Goal: Obtain resource: Obtain resource

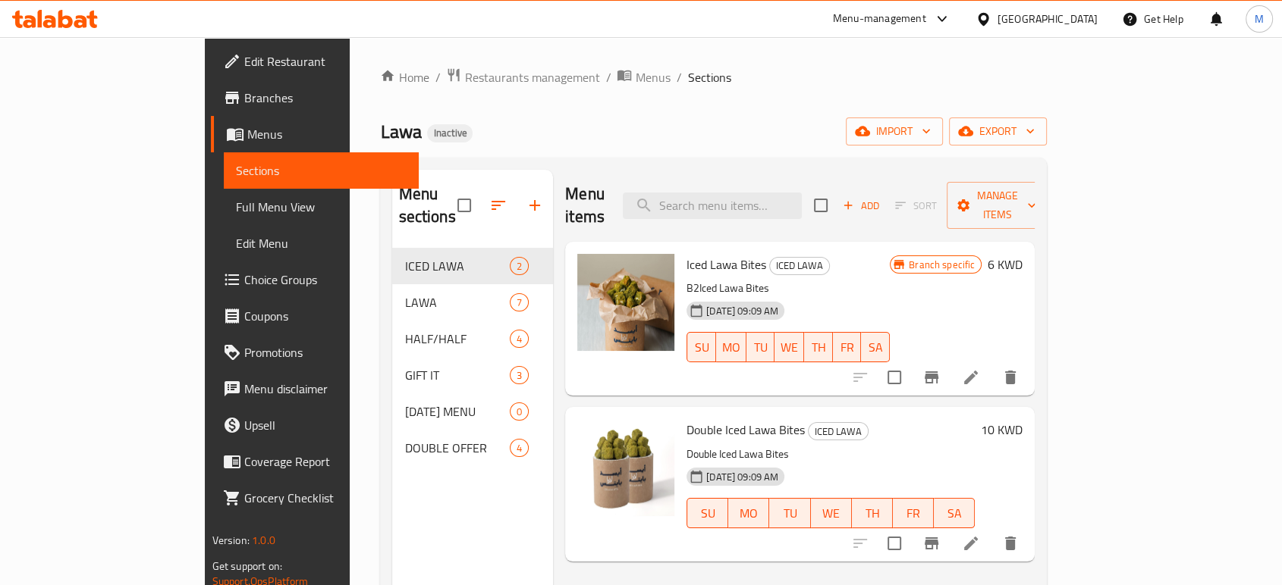
click at [1094, 24] on div "[GEOGRAPHIC_DATA]" at bounding box center [1047, 19] width 100 height 17
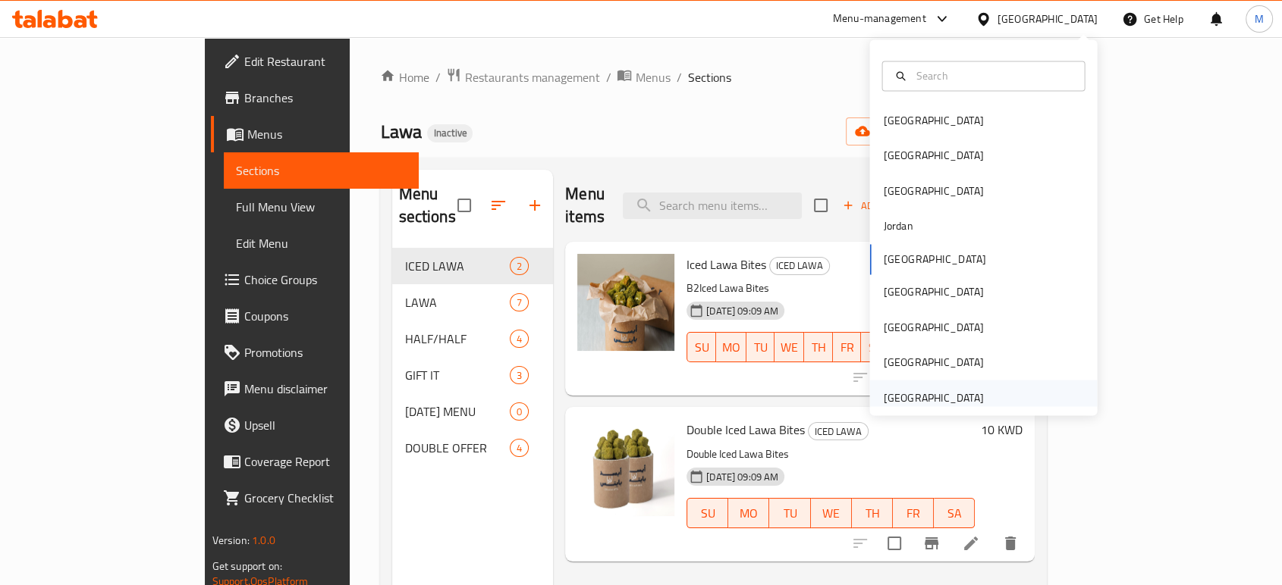
click at [949, 391] on div "[GEOGRAPHIC_DATA]" at bounding box center [933, 397] width 100 height 17
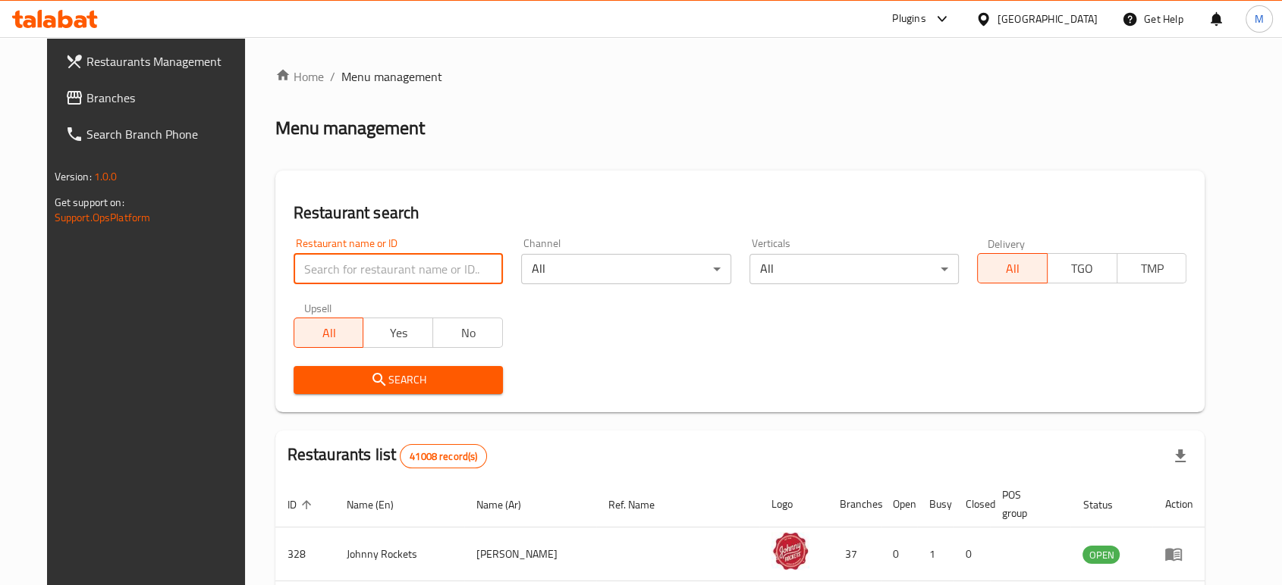
click at [365, 277] on input "search" at bounding box center [398, 269] width 209 height 30
paste input "KOYO Frozen Yogurt"
type input "KOYO Frozen Yogurt"
click button "Search" at bounding box center [398, 380] width 209 height 28
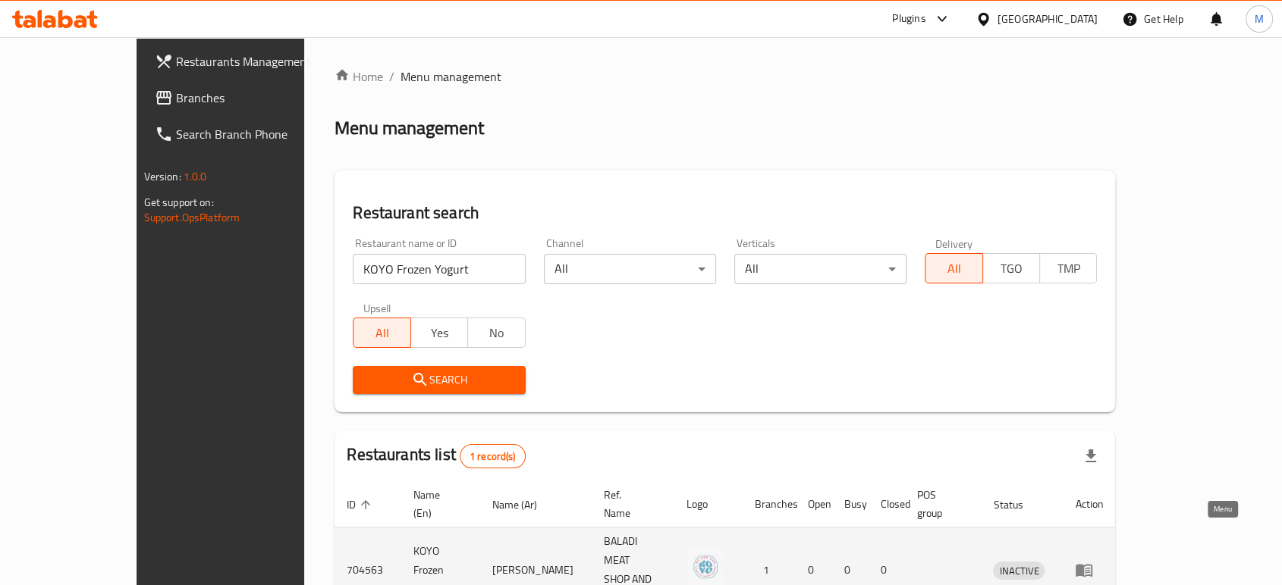
click at [1092, 565] on icon "enhanced table" at bounding box center [1083, 571] width 17 height 13
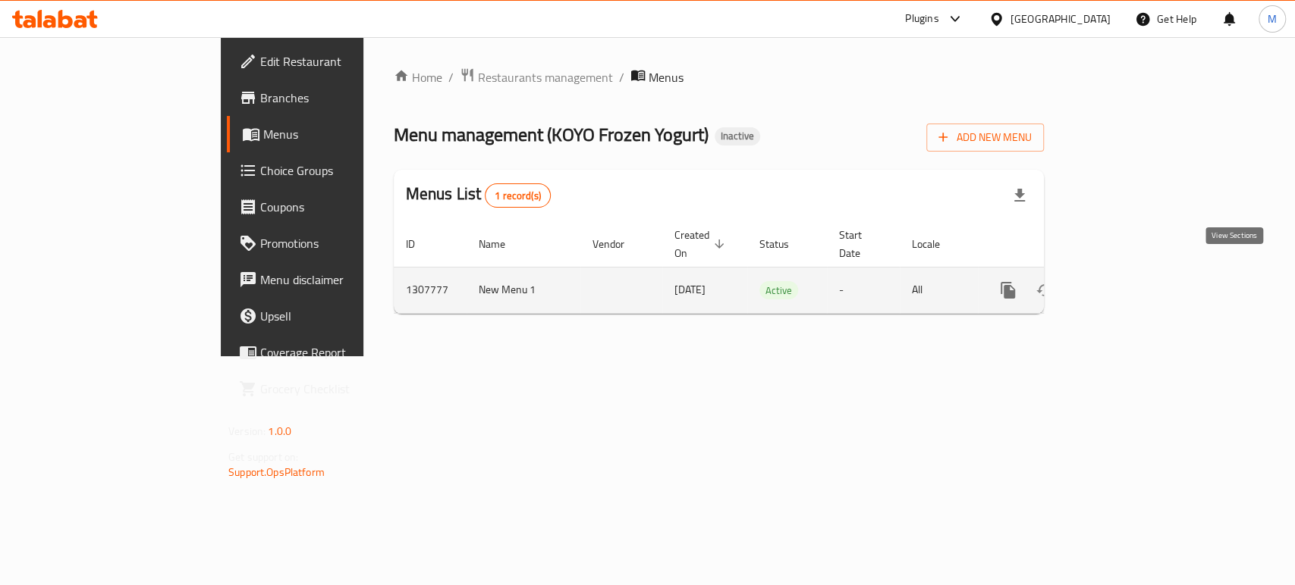
click at [1135, 283] on link "enhanced table" at bounding box center [1117, 290] width 36 height 36
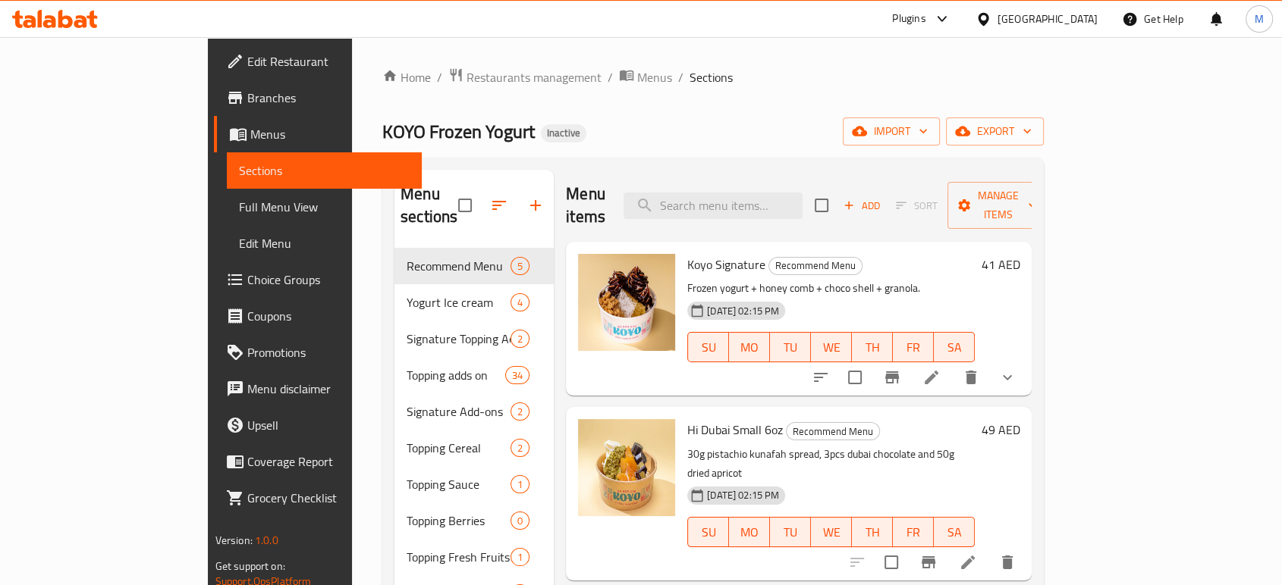
scroll to position [212, 0]
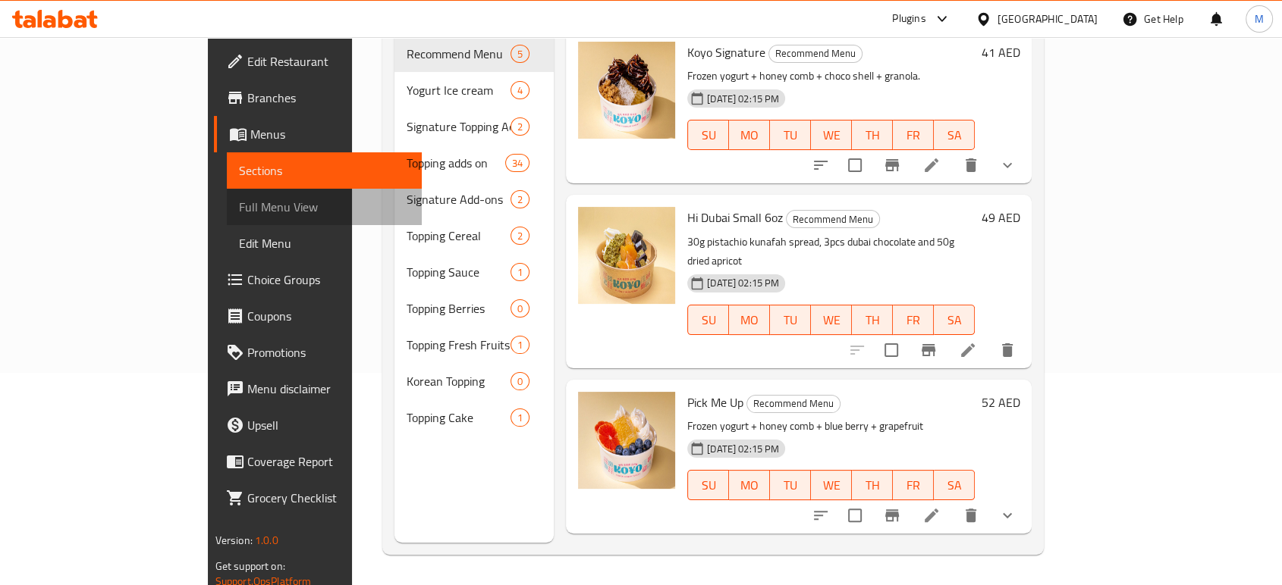
click at [239, 211] on span "Full Menu View" at bounding box center [324, 207] width 171 height 18
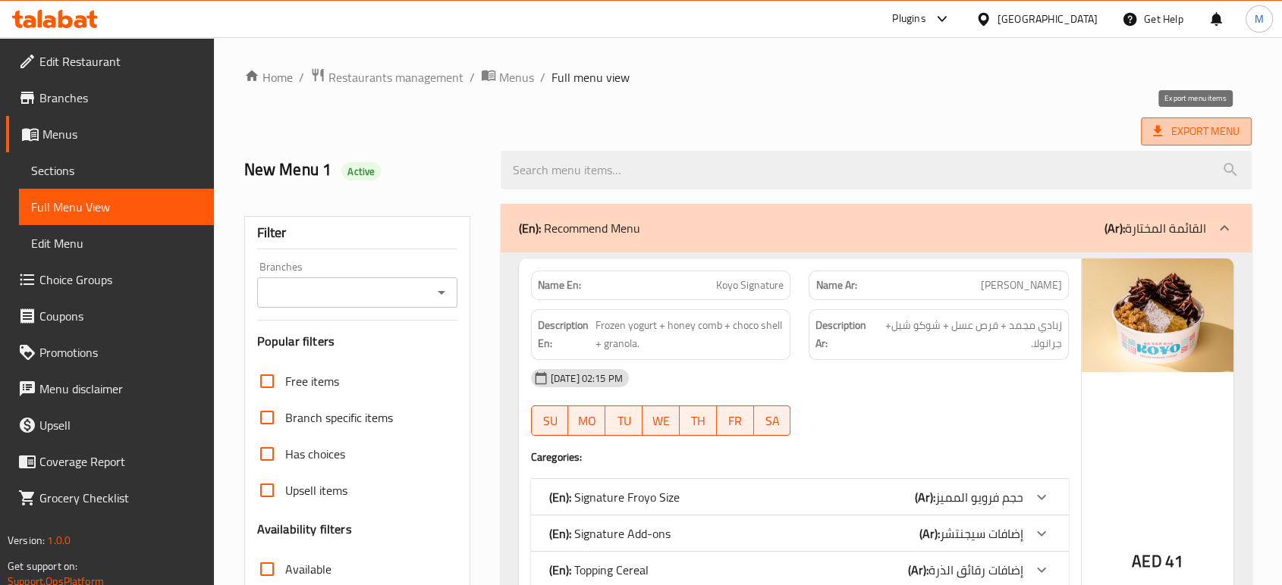
click at [1192, 137] on span "Export Menu" at bounding box center [1196, 131] width 86 height 19
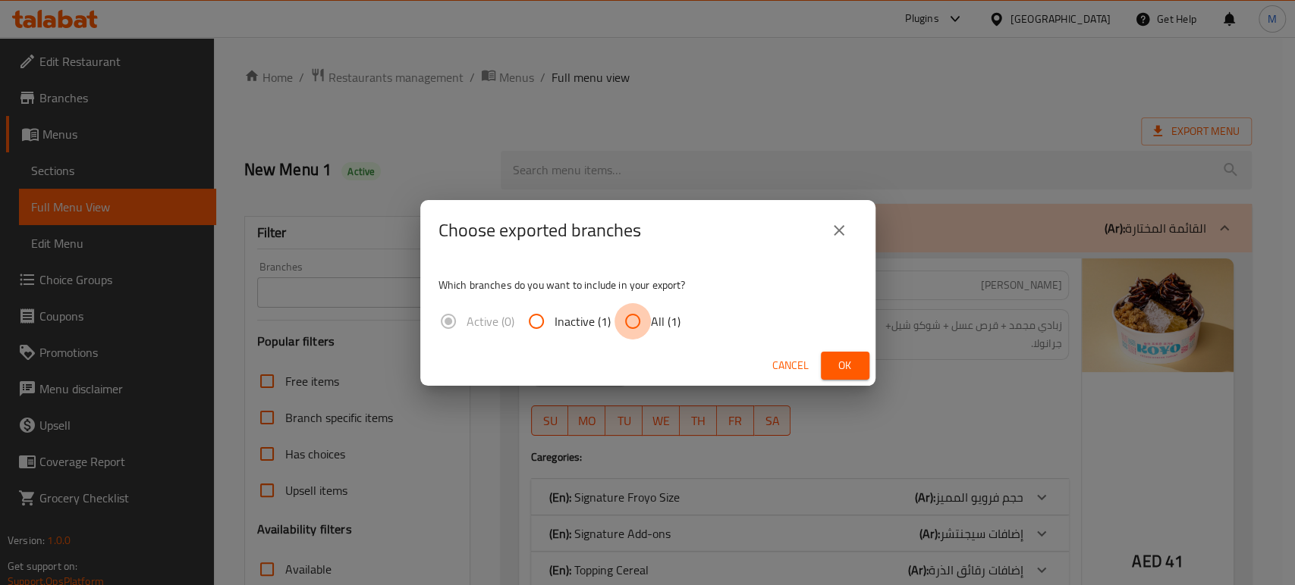
click at [631, 325] on input "All (1)" at bounding box center [632, 321] width 36 height 36
radio input "true"
click at [833, 366] on span "Ok" at bounding box center [845, 365] width 24 height 19
